Goal: Task Accomplishment & Management: Complete application form

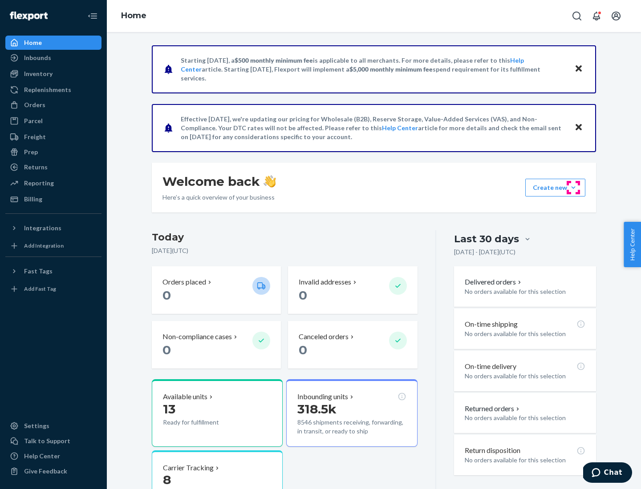
click at [573, 188] on button "Create new Create new inbound Create new order Create new product" at bounding box center [555, 188] width 60 height 18
click at [46, 90] on div "Replenishments" at bounding box center [47, 89] width 47 height 9
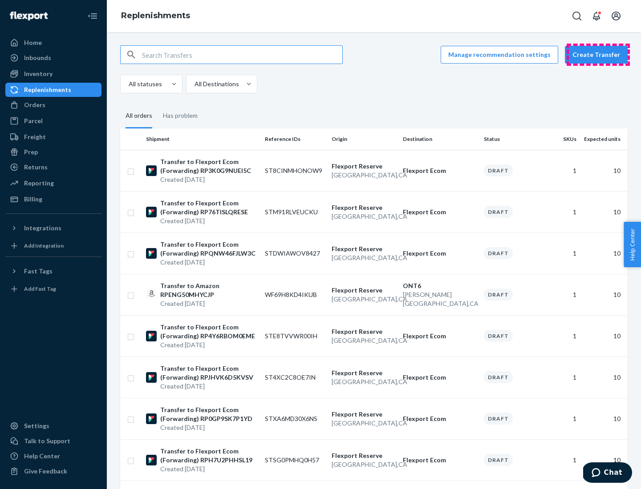
click at [598, 55] on button "Create Transfer" at bounding box center [596, 55] width 63 height 18
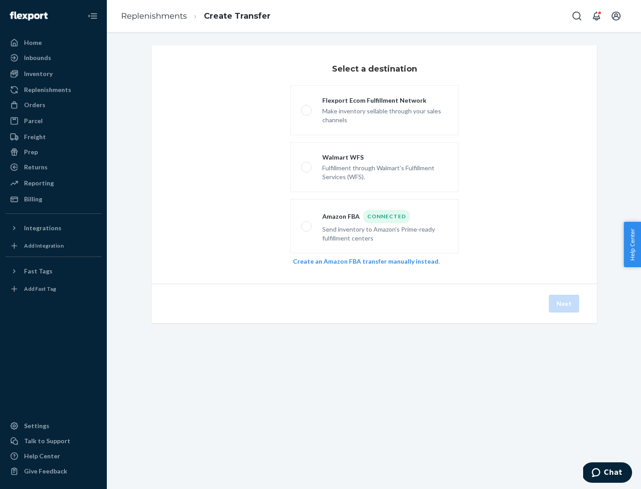
click at [385, 101] on div "Flexport Ecom Fulfillment Network" at bounding box center [384, 100] width 125 height 9
click at [307, 108] on input "Flexport Ecom Fulfillment Network Make inventory sellable through your sales ch…" at bounding box center [304, 111] width 6 height 6
radio input "true"
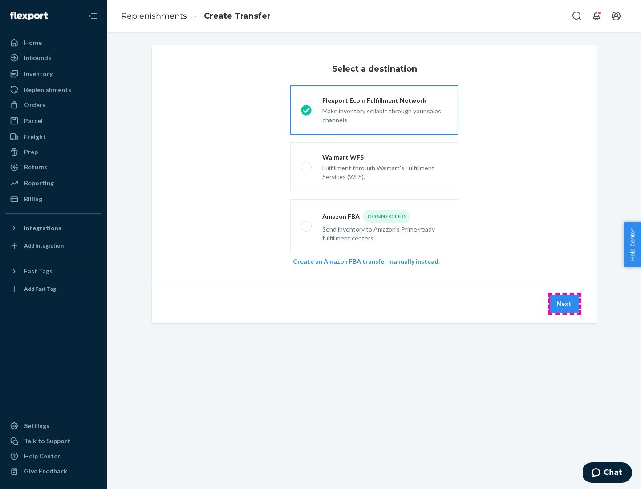
click at [564, 304] on button "Next" at bounding box center [564, 304] width 30 height 18
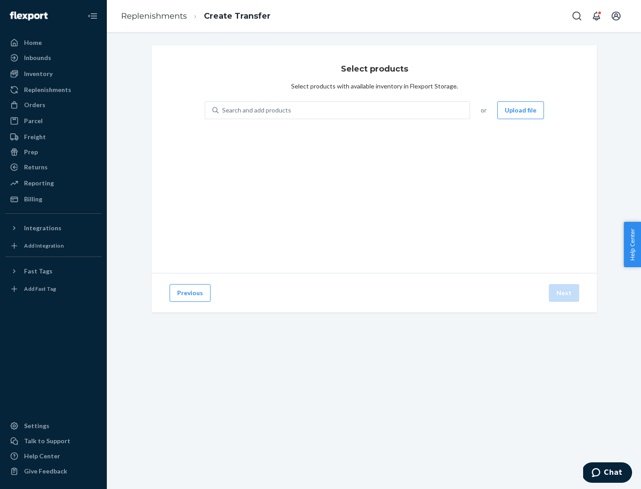
click at [255, 110] on div "Search and add products" at bounding box center [256, 110] width 69 height 9
click at [223, 110] on input "Search and add products" at bounding box center [222, 110] width 1 height 9
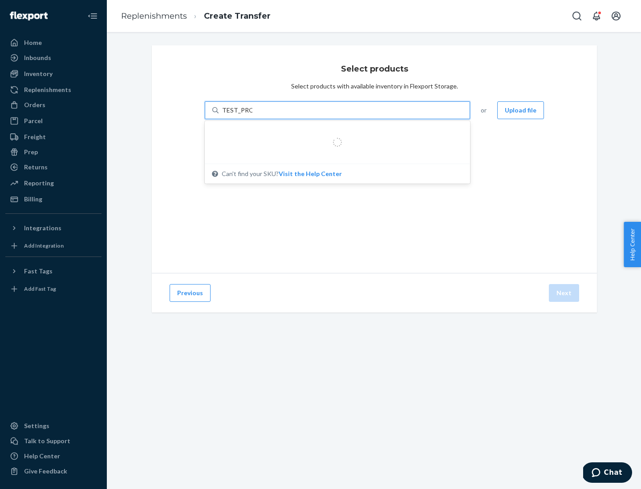
type input "TEST_PRODUCT"
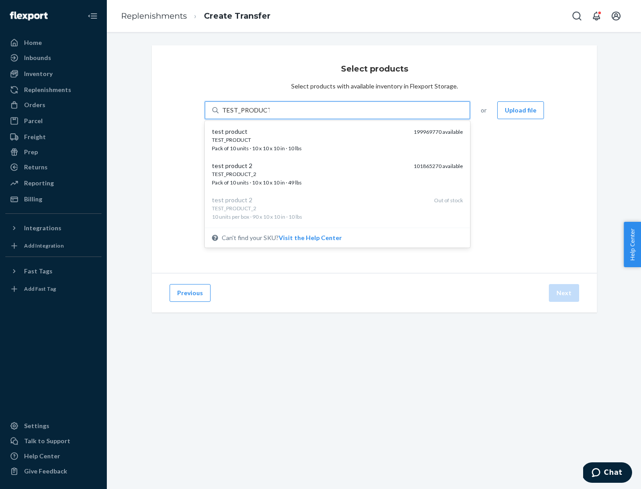
click at [309, 140] on div "TEST_PRODUCT" at bounding box center [309, 140] width 194 height 8
click at [270, 115] on input "TEST_PRODUCT" at bounding box center [246, 110] width 48 height 9
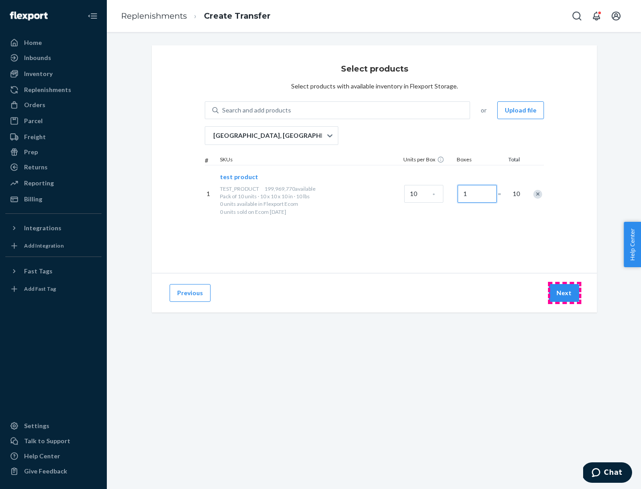
type input "1"
click at [564, 293] on button "Next" at bounding box center [564, 293] width 30 height 18
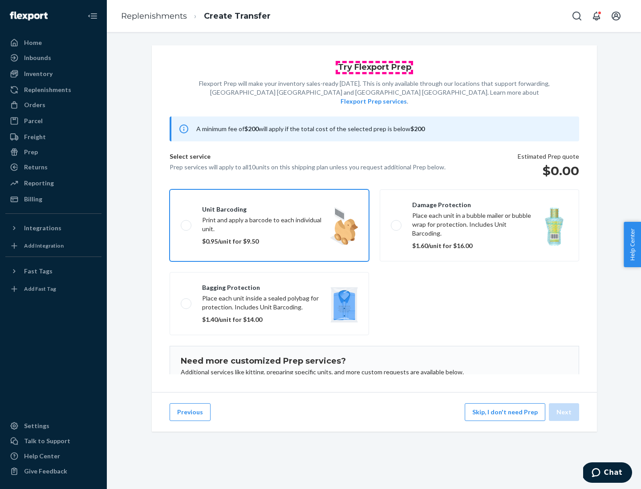
click at [181, 222] on input "Unit barcoding Print and apply a barcode to each individual unit. $0.95/unit fo…" at bounding box center [184, 225] width 6 height 6
checkbox input "true"
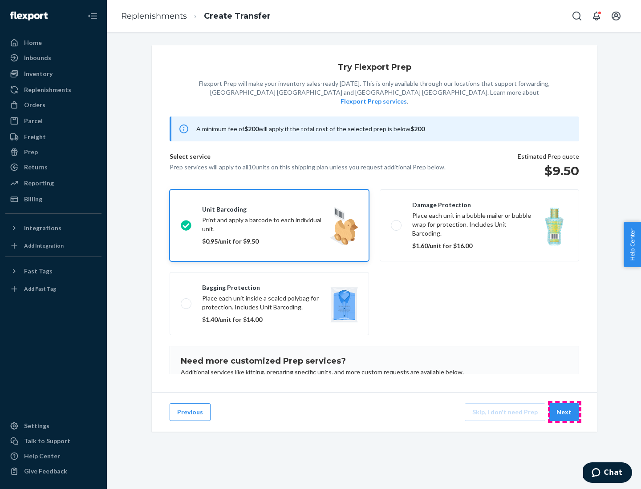
click at [564, 412] on button "Next" at bounding box center [564, 413] width 30 height 18
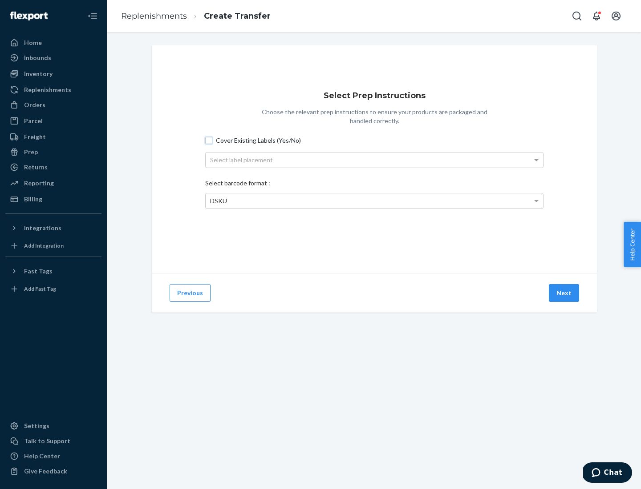
click at [209, 140] on input "Cover Existing Labels (Yes/No)" at bounding box center [208, 140] width 7 height 7
checkbox input "true"
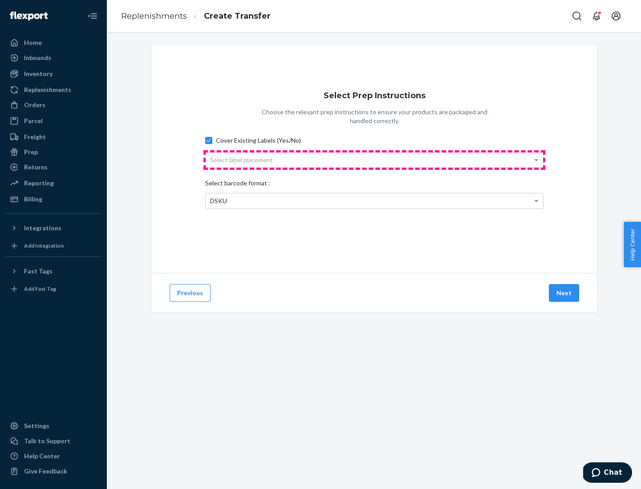
click at [374, 160] on div "Select label placement" at bounding box center [374, 160] width 337 height 15
click at [374, 160] on div "Top Center" at bounding box center [374, 160] width 337 height 15
